Goal: Information Seeking & Learning: Learn about a topic

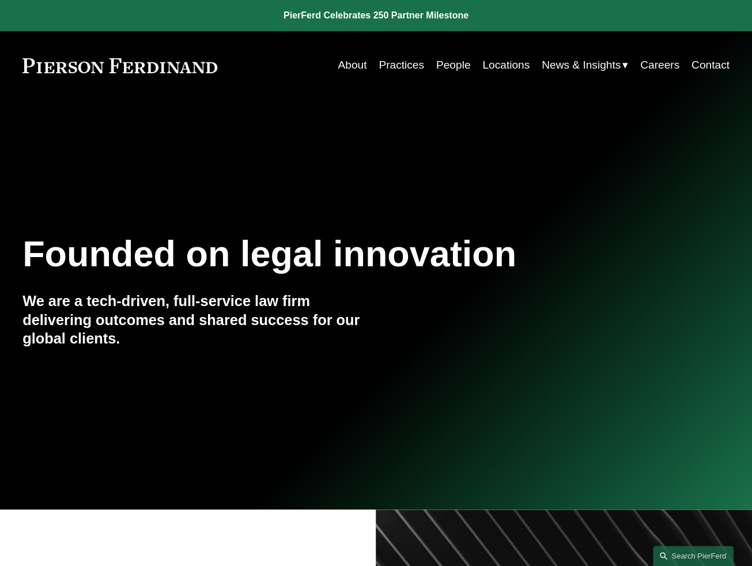
click at [448, 67] on link "People" at bounding box center [453, 65] width 35 height 22
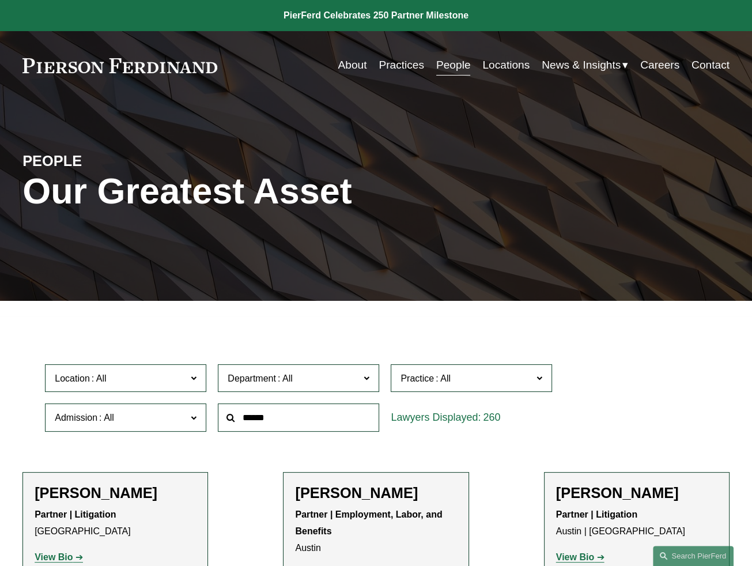
click at [112, 418] on span at bounding box center [106, 417] width 18 height 10
click at [0, 0] on link "[US_STATE]" at bounding box center [0, 0] width 0 height 0
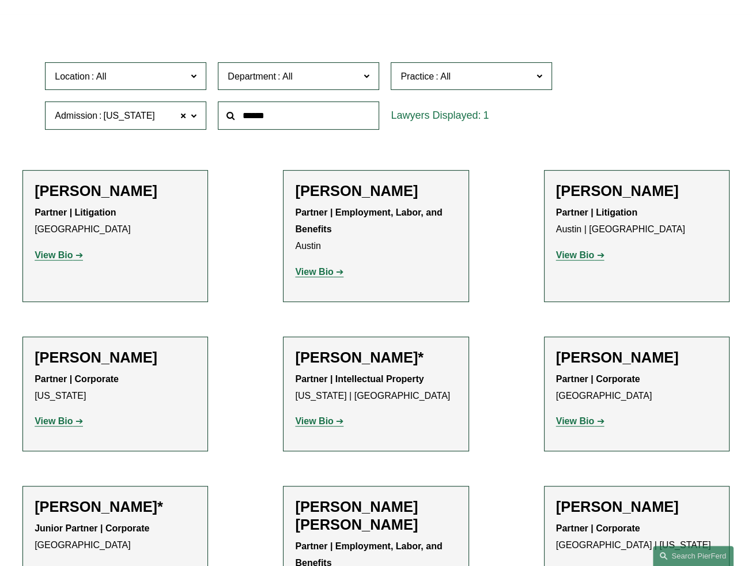
scroll to position [308, 0]
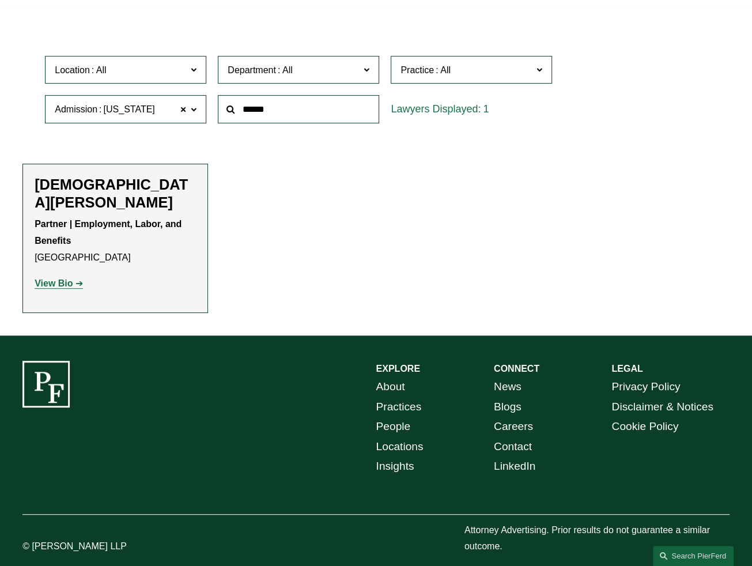
click at [63, 278] on strong "View Bio" at bounding box center [54, 283] width 38 height 10
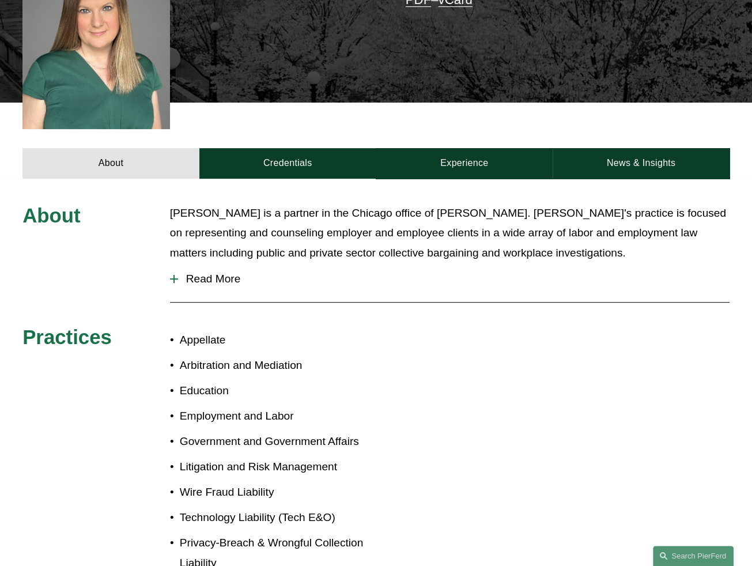
scroll to position [403, 0]
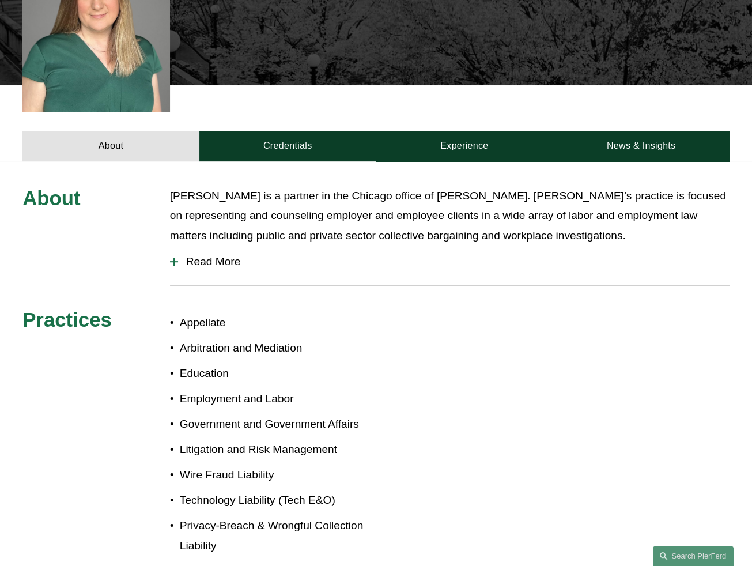
click at [194, 255] on span "Read More" at bounding box center [453, 261] width 551 height 13
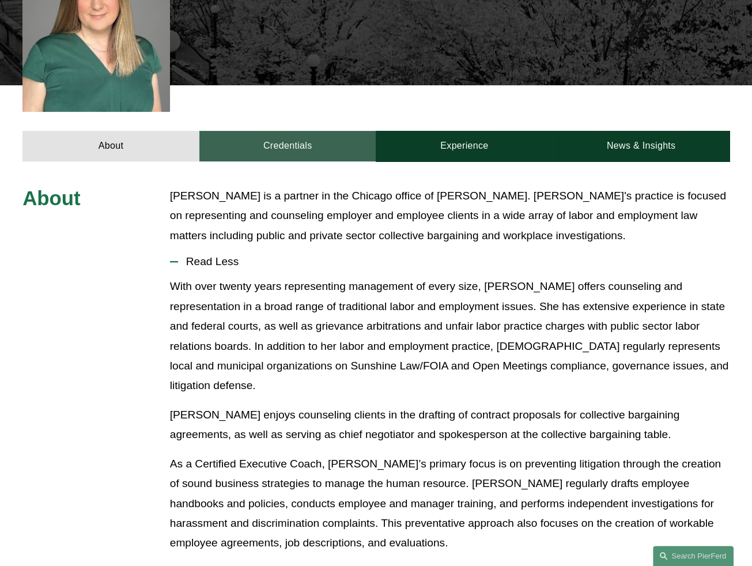
click at [294, 131] on link "Credentials" at bounding box center [287, 146] width 177 height 31
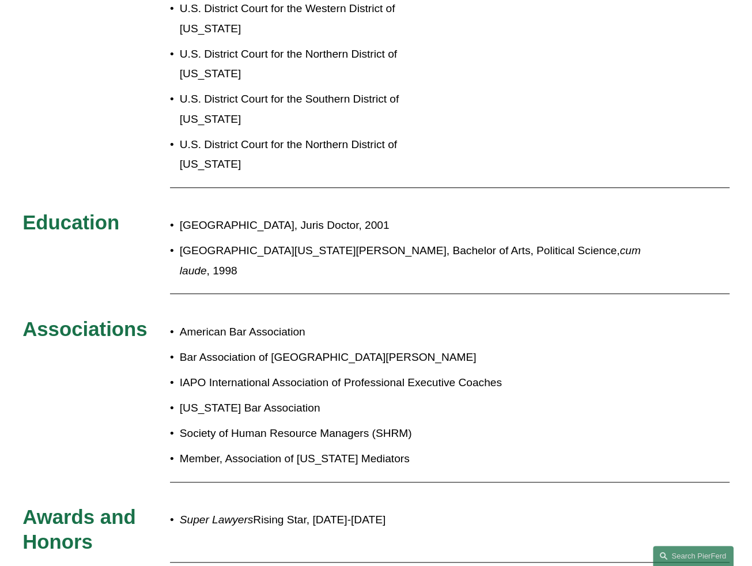
scroll to position [806, 0]
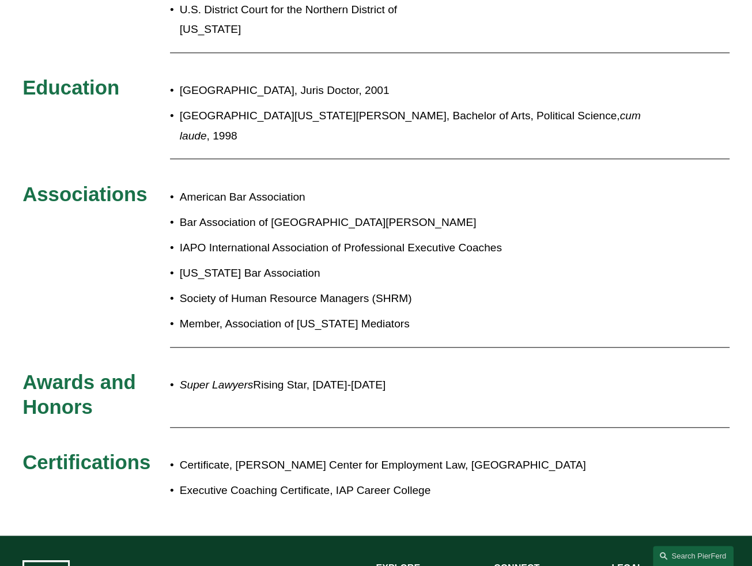
click at [96, 182] on div "Admissions Illinois Missouri Indiana U.S. District Court for the Western Distri…" at bounding box center [376, 146] width 752 height 727
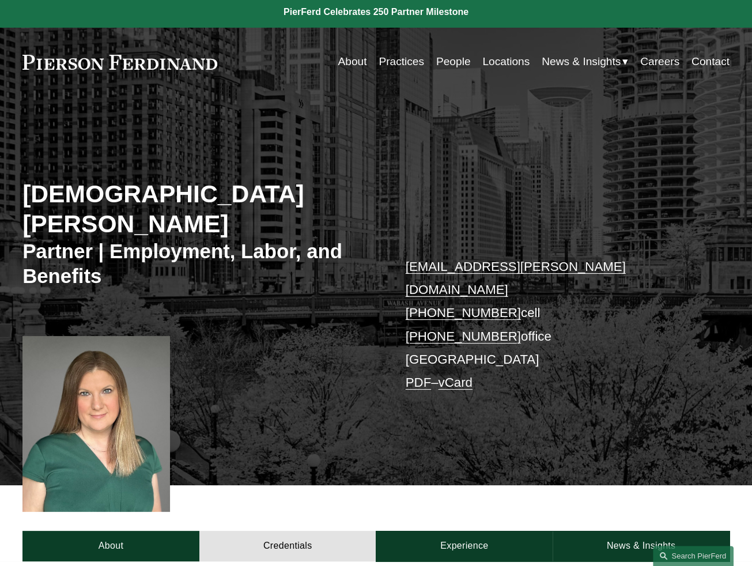
scroll to position [0, 0]
